Goal: Transaction & Acquisition: Book appointment/travel/reservation

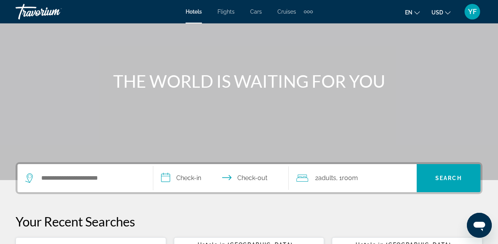
scroll to position [54, 0]
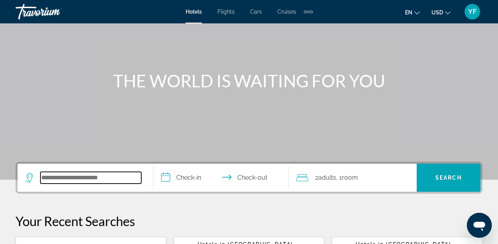
click at [102, 178] on input "Search widget" at bounding box center [90, 178] width 101 height 12
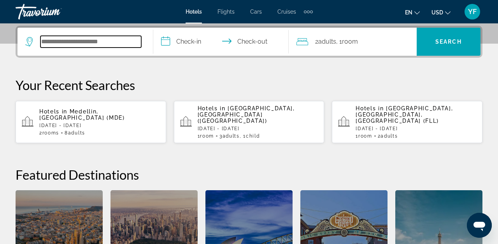
scroll to position [190, 0]
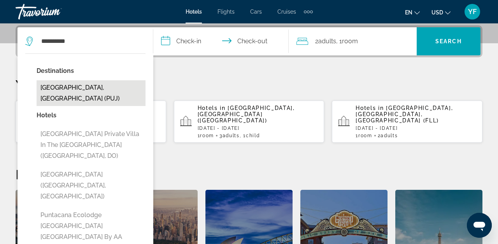
click at [110, 90] on button "[GEOGRAPHIC_DATA], [GEOGRAPHIC_DATA] (PUJ)" at bounding box center [91, 93] width 109 height 26
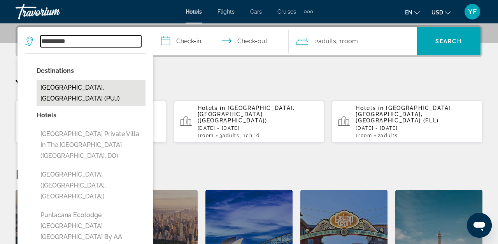
type input "**********"
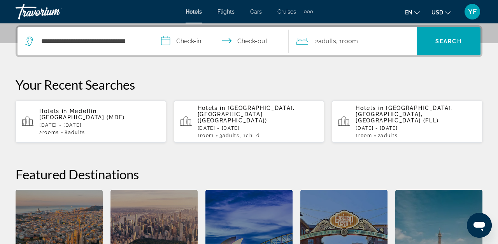
click at [192, 39] on input "**********" at bounding box center [222, 42] width 139 height 30
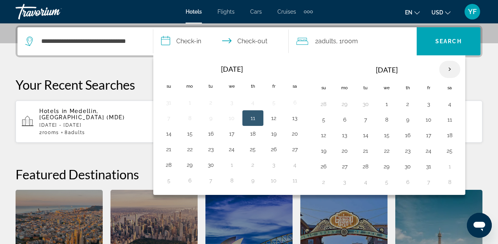
click at [449, 68] on th "Next month" at bounding box center [449, 69] width 21 height 17
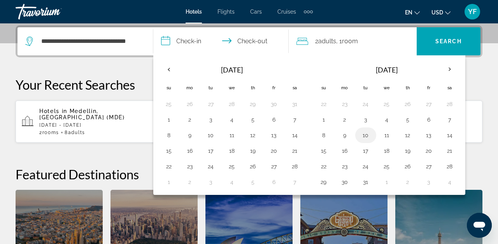
click at [366, 135] on button "10" at bounding box center [365, 135] width 12 height 11
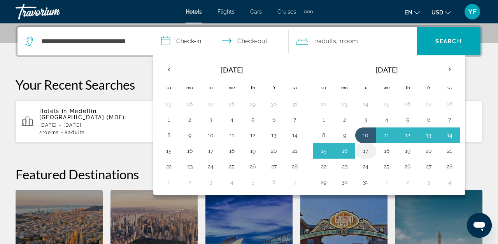
click at [365, 149] on button "17" at bounding box center [365, 150] width 12 height 11
type input "**********"
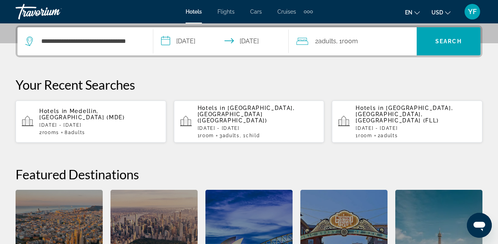
click at [319, 42] on span "2 Adult Adults" at bounding box center [325, 41] width 21 height 11
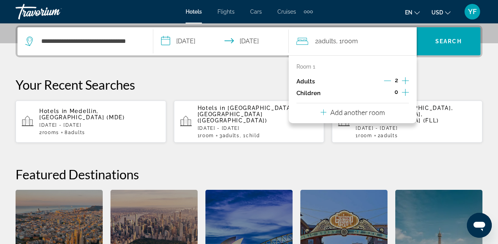
click at [405, 81] on icon "Increment adults" at bounding box center [405, 80] width 7 height 9
click at [385, 81] on icon "Decrement adults" at bounding box center [387, 80] width 7 height 7
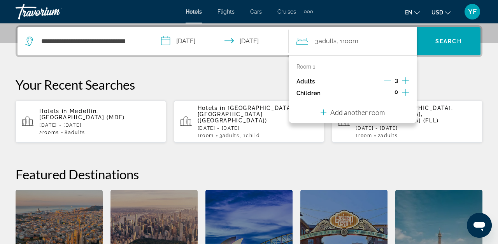
click at [385, 81] on icon "Decrement adults" at bounding box center [387, 80] width 7 height 7
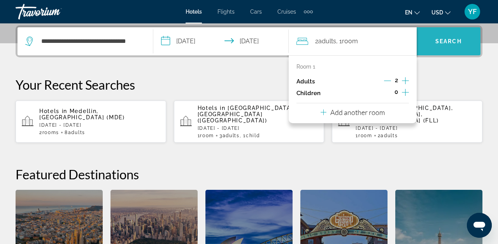
click at [443, 46] on span "Search widget" at bounding box center [449, 41] width 64 height 19
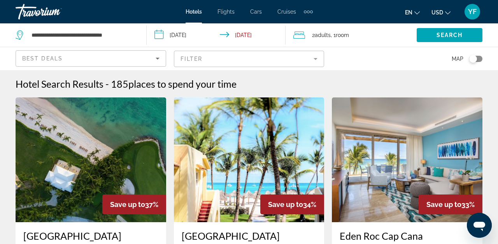
click at [369, 79] on div "Hotel Search Results - 185 places to spend your time" at bounding box center [249, 84] width 467 height 12
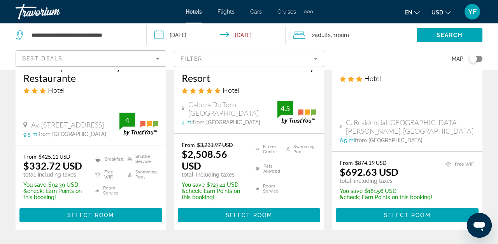
scroll to position [1230, 0]
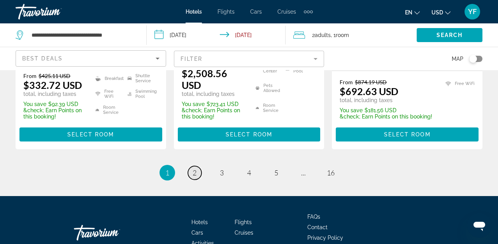
click at [196, 168] on span "2" at bounding box center [195, 172] width 4 height 9
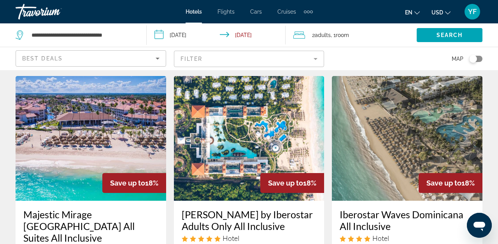
scroll to position [1008, 0]
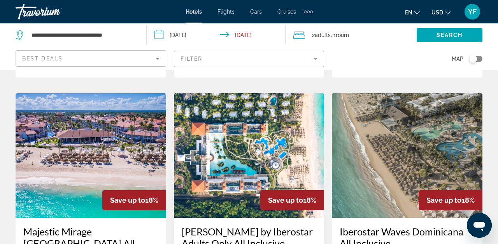
click at [234, 115] on img "Main content" at bounding box center [249, 155] width 151 height 124
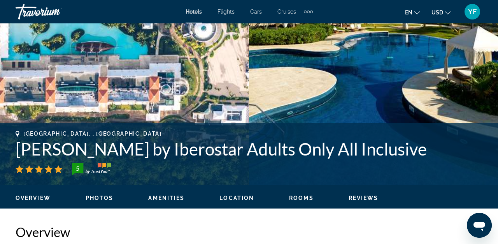
scroll to position [209, 0]
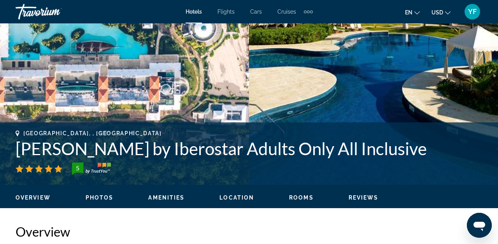
click at [102, 198] on span "Photos" at bounding box center [100, 197] width 28 height 6
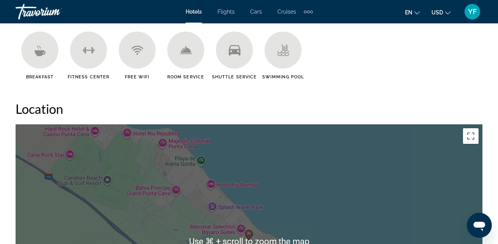
scroll to position [792, 0]
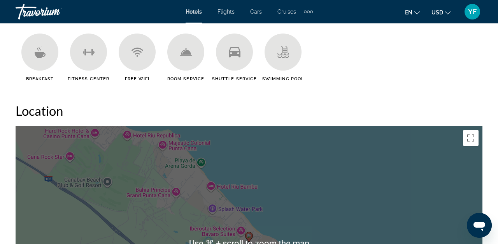
click at [249, 131] on div "To activate drag with keyboard, press Alt + Enter. Once in keyboard drag state,…" at bounding box center [249, 242] width 467 height 233
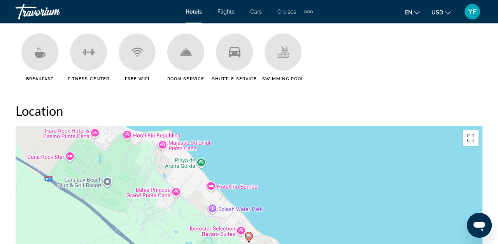
click at [253, 109] on h2 "Location" at bounding box center [249, 111] width 467 height 16
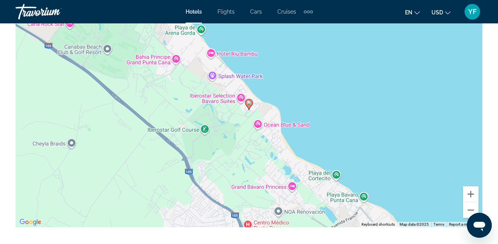
scroll to position [948, 0]
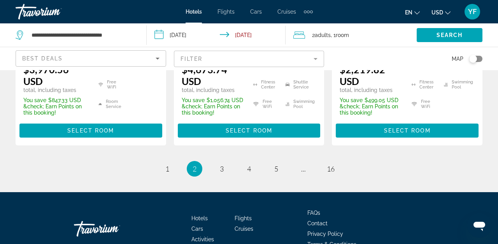
scroll to position [1266, 0]
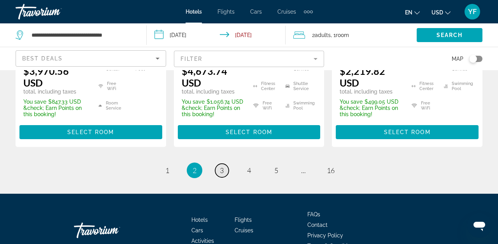
click at [223, 166] on span "3" at bounding box center [222, 170] width 4 height 9
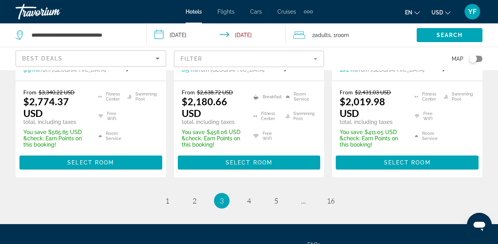
scroll to position [1259, 0]
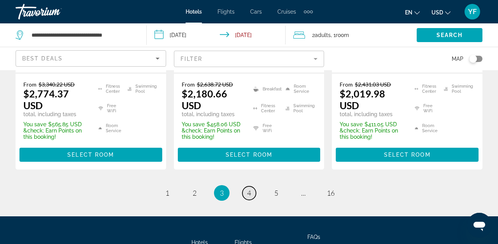
click at [250, 188] on span "4" at bounding box center [249, 192] width 4 height 9
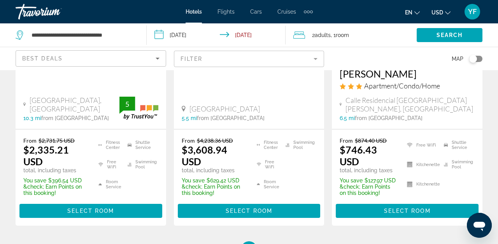
scroll to position [1228, 0]
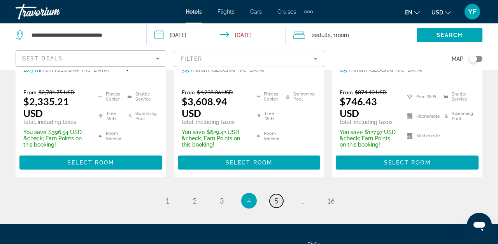
click at [277, 196] on span "5" at bounding box center [276, 200] width 4 height 9
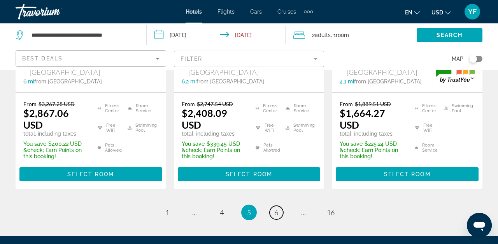
scroll to position [1160, 0]
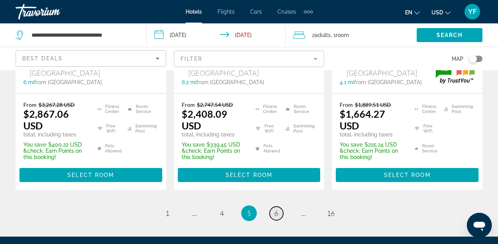
click at [279, 206] on link "page 6" at bounding box center [277, 213] width 14 height 14
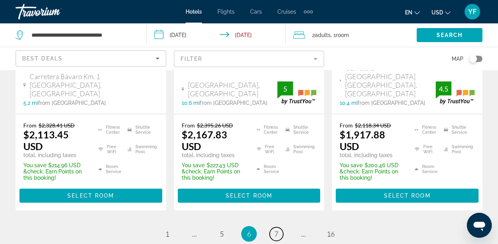
scroll to position [1181, 0]
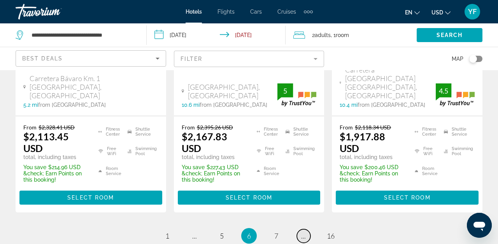
click at [302, 231] on span "..." at bounding box center [303, 235] width 5 height 9
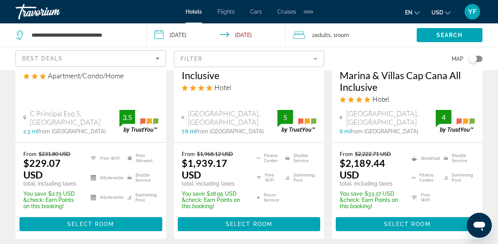
scroll to position [1154, 0]
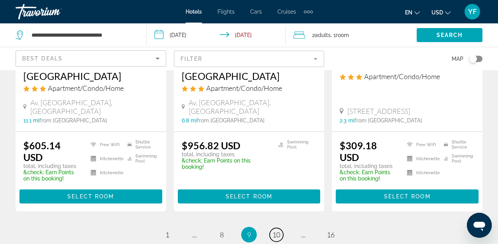
scroll to position [1116, 0]
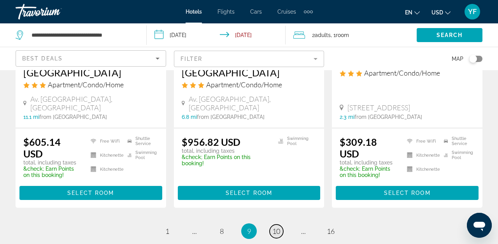
click at [276, 226] on span "10" at bounding box center [276, 230] width 8 height 9
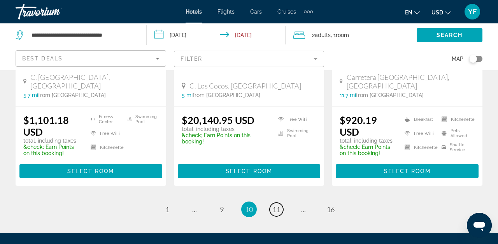
scroll to position [1129, 0]
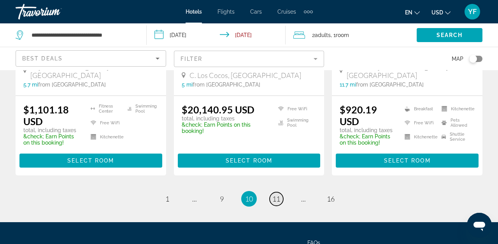
click at [277, 194] on span "11" at bounding box center [276, 198] width 8 height 9
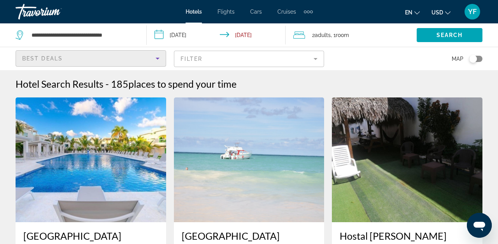
click at [156, 58] on icon "Sort by" at bounding box center [158, 59] width 4 height 2
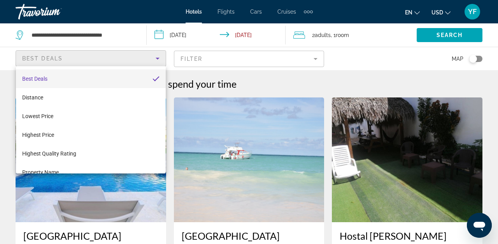
click at [357, 63] on div at bounding box center [249, 122] width 498 height 244
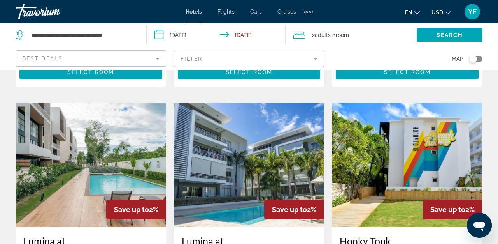
scroll to position [657, 0]
